Goal: Task Accomplishment & Management: Complete application form

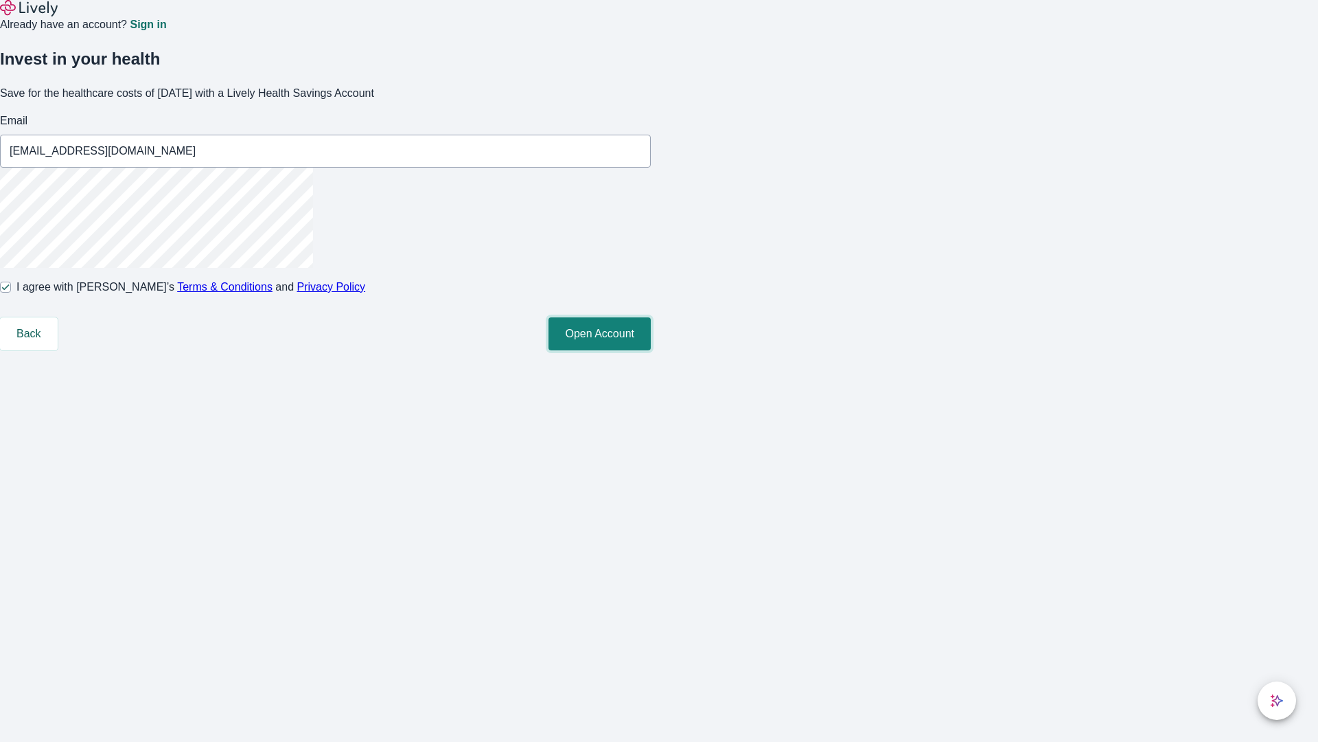
click at [651, 350] on button "Open Account" at bounding box center [600, 333] width 102 height 33
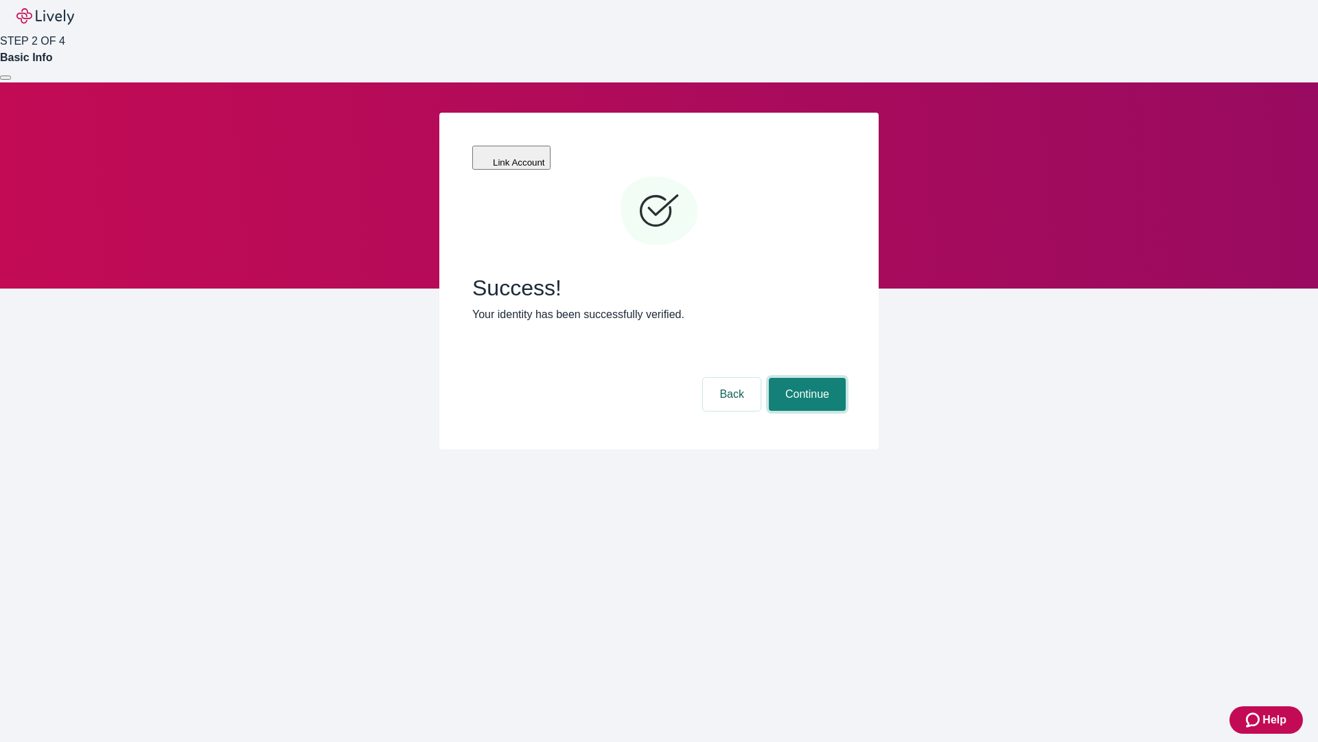
click at [805, 378] on button "Continue" at bounding box center [807, 394] width 77 height 33
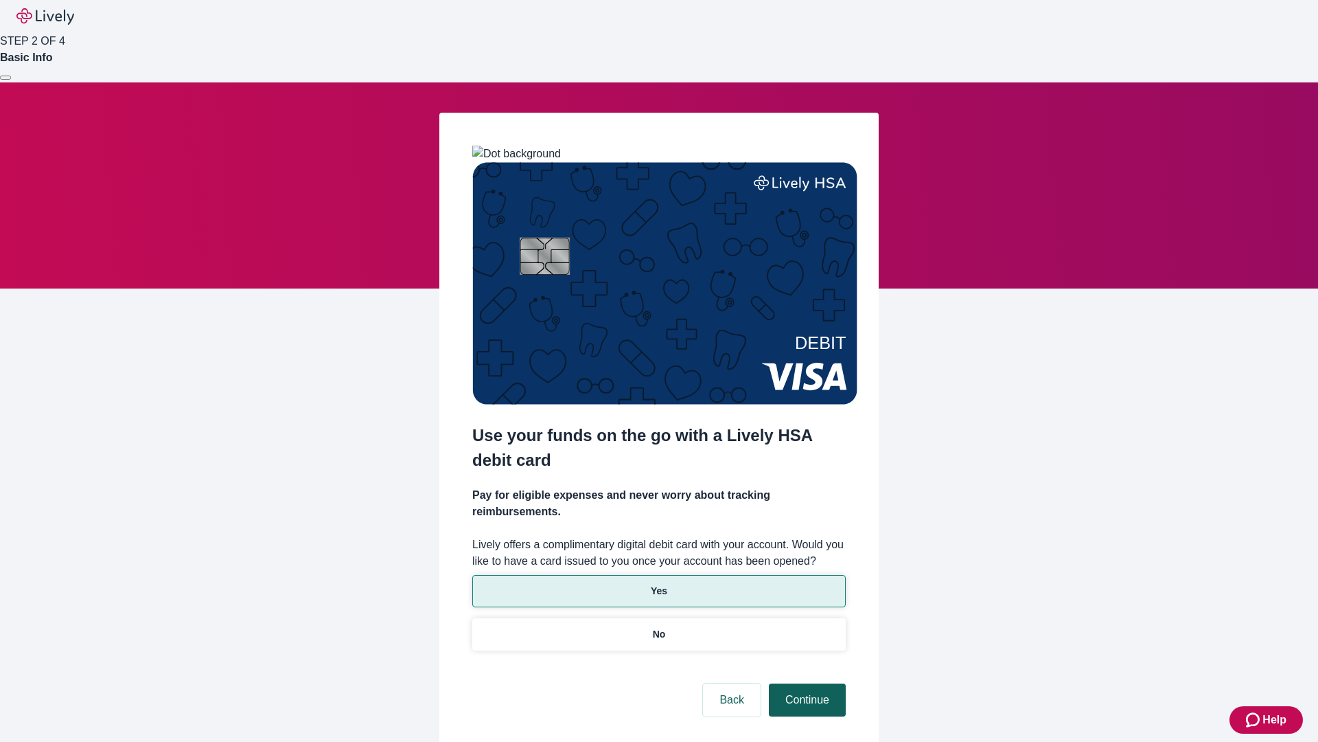
click at [659, 584] on p "Yes" at bounding box center [659, 591] width 16 height 14
click at [805, 683] on button "Continue" at bounding box center [807, 699] width 77 height 33
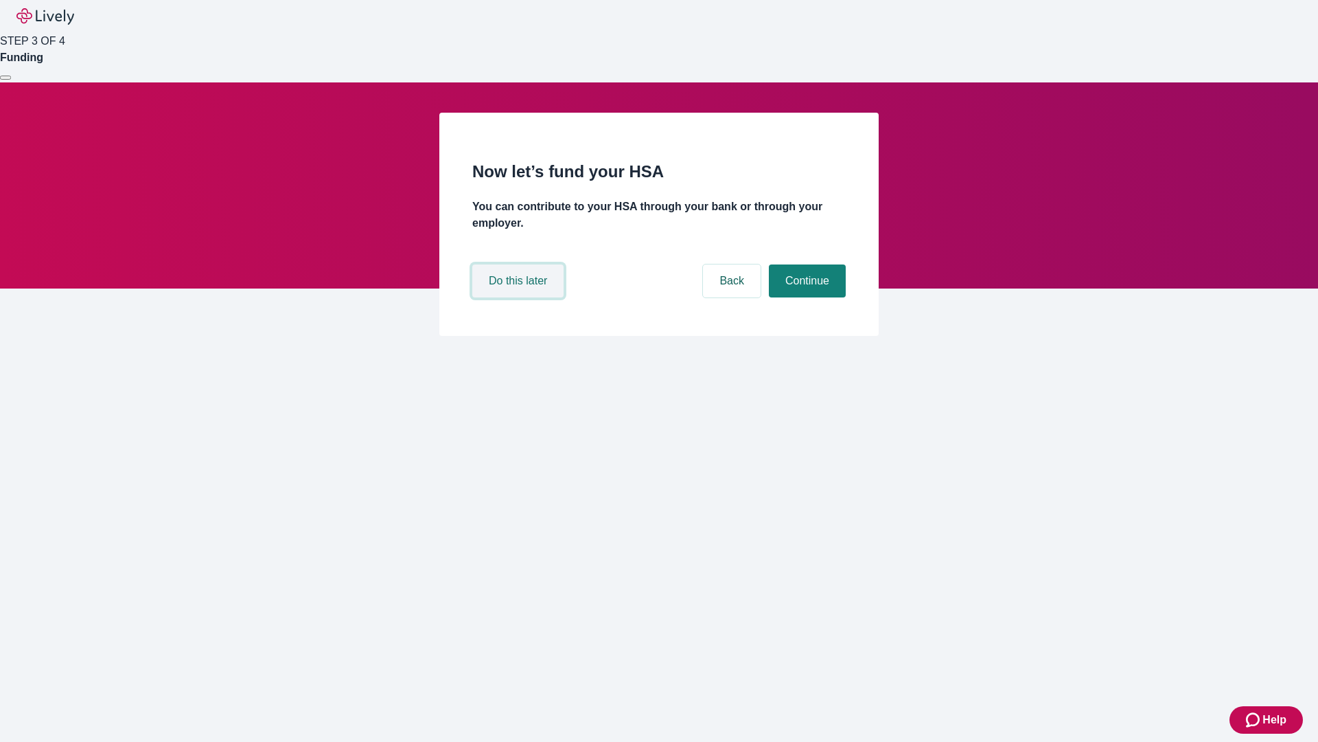
click at [520, 297] on button "Do this later" at bounding box center [517, 280] width 91 height 33
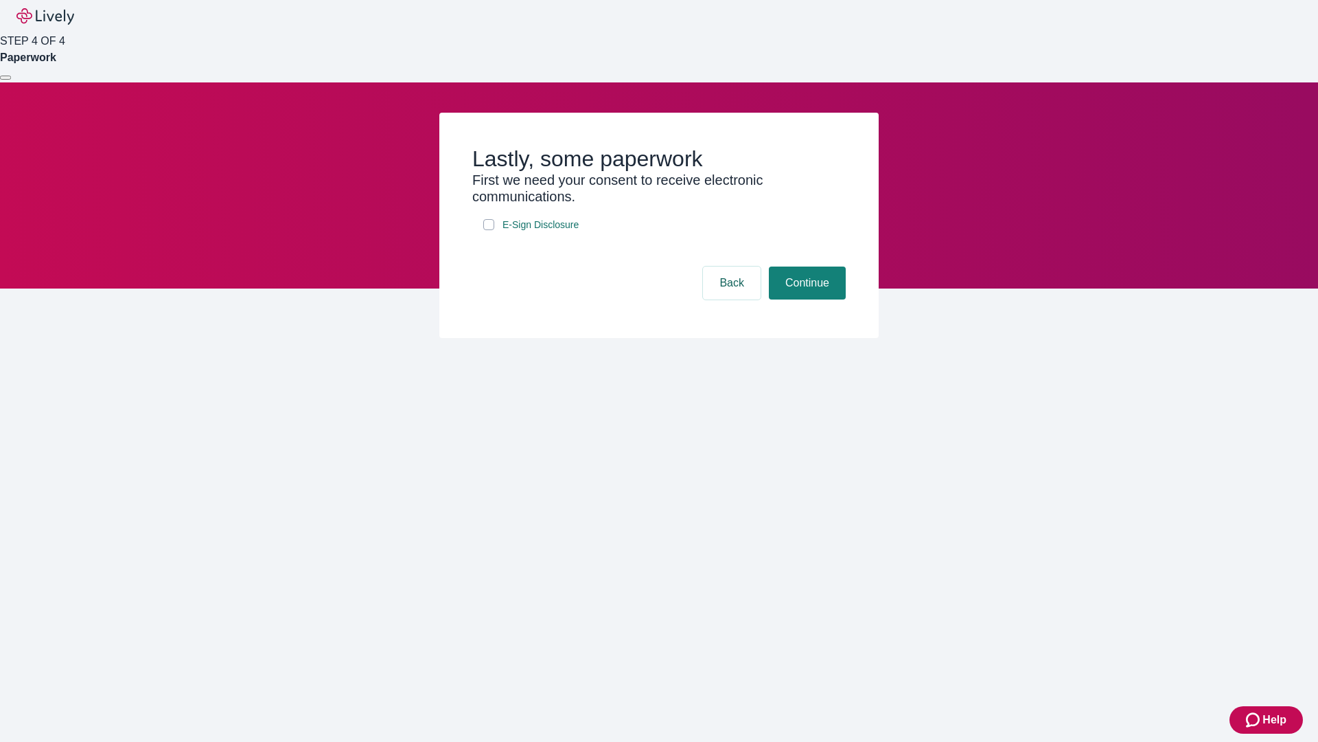
click at [489, 230] on input "E-Sign Disclosure" at bounding box center [488, 224] width 11 height 11
checkbox input "true"
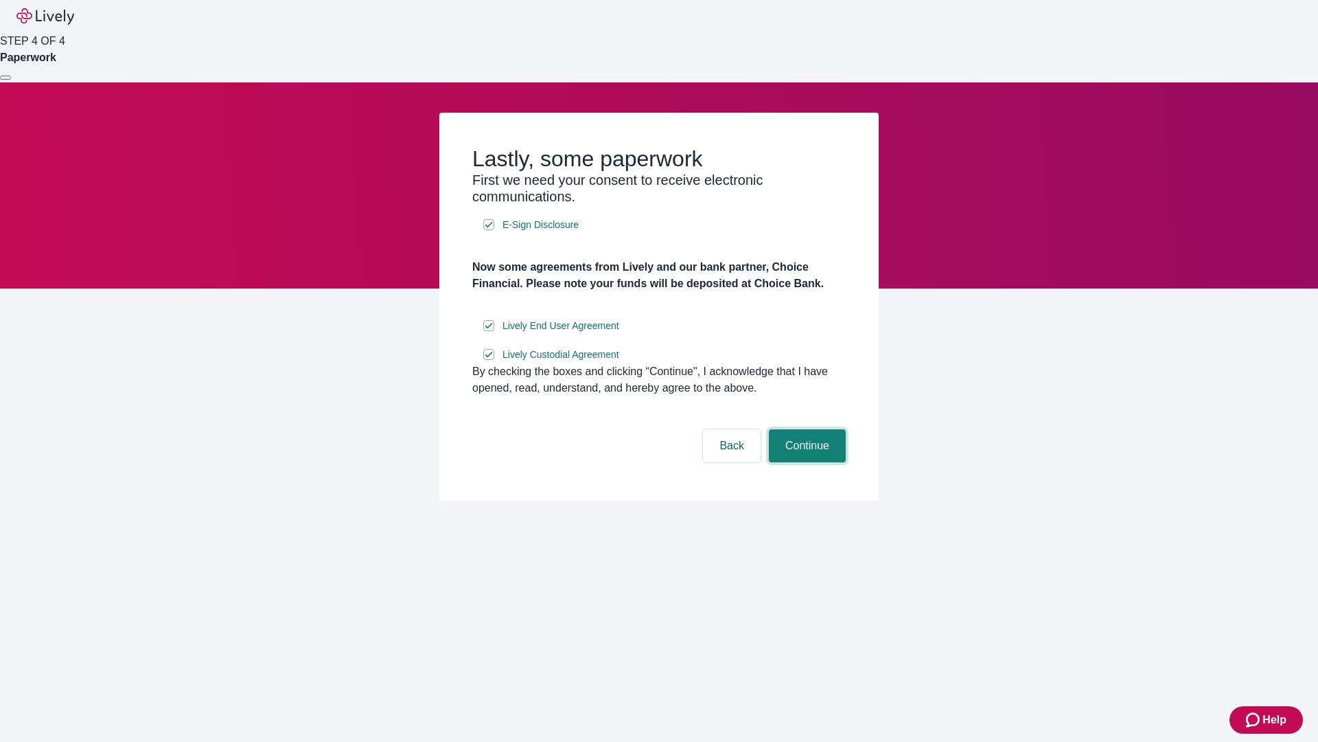
click at [805, 462] on button "Continue" at bounding box center [807, 445] width 77 height 33
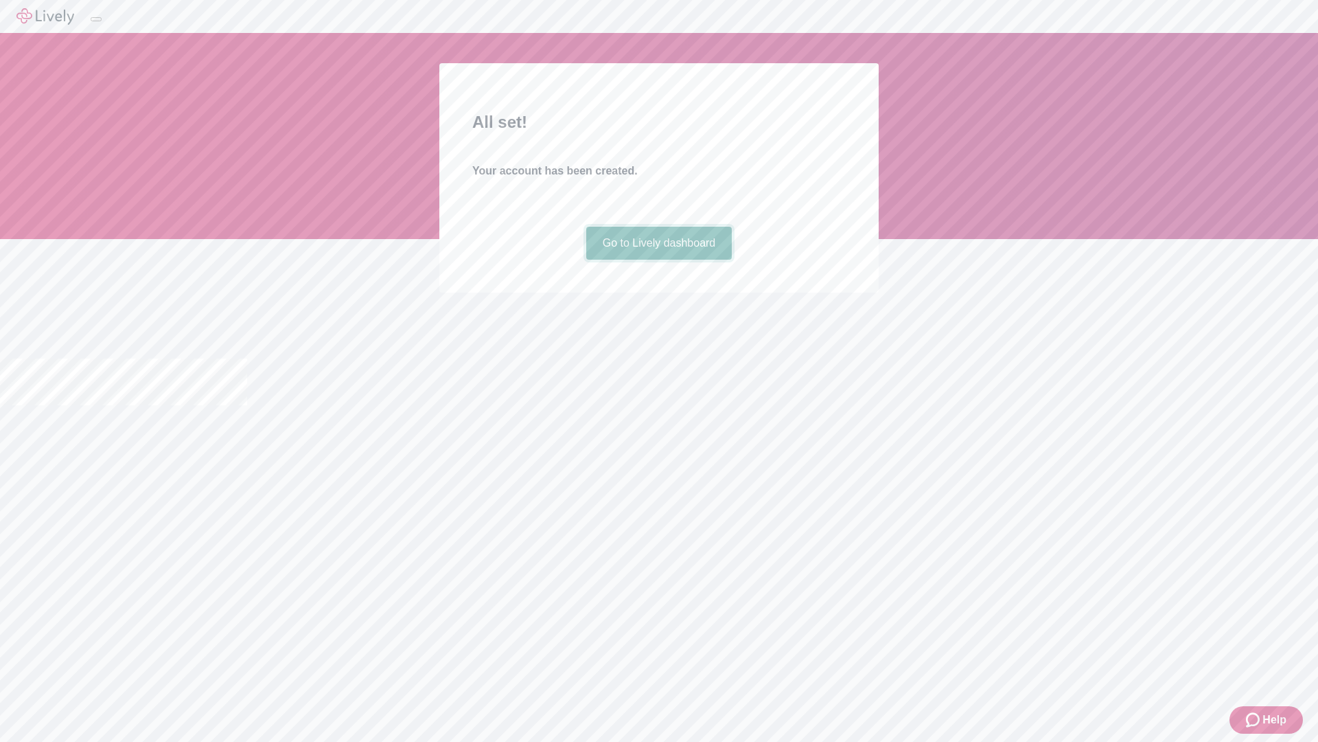
click at [659, 260] on link "Go to Lively dashboard" at bounding box center [659, 243] width 146 height 33
